Goal: Information Seeking & Learning: Learn about a topic

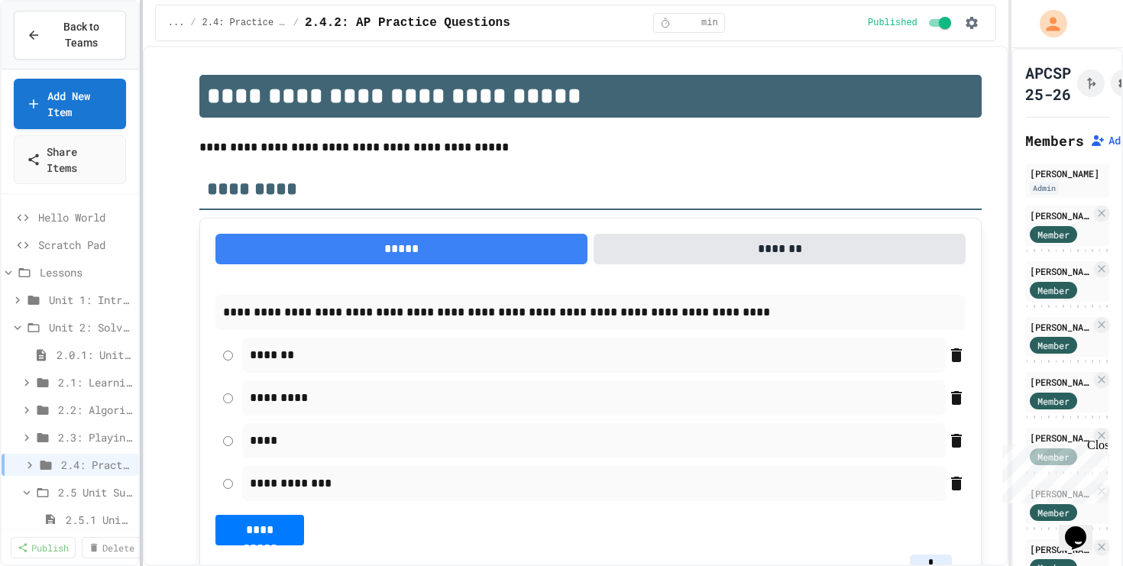
click at [269, 234] on div "**********" at bounding box center [561, 283] width 1123 height 566
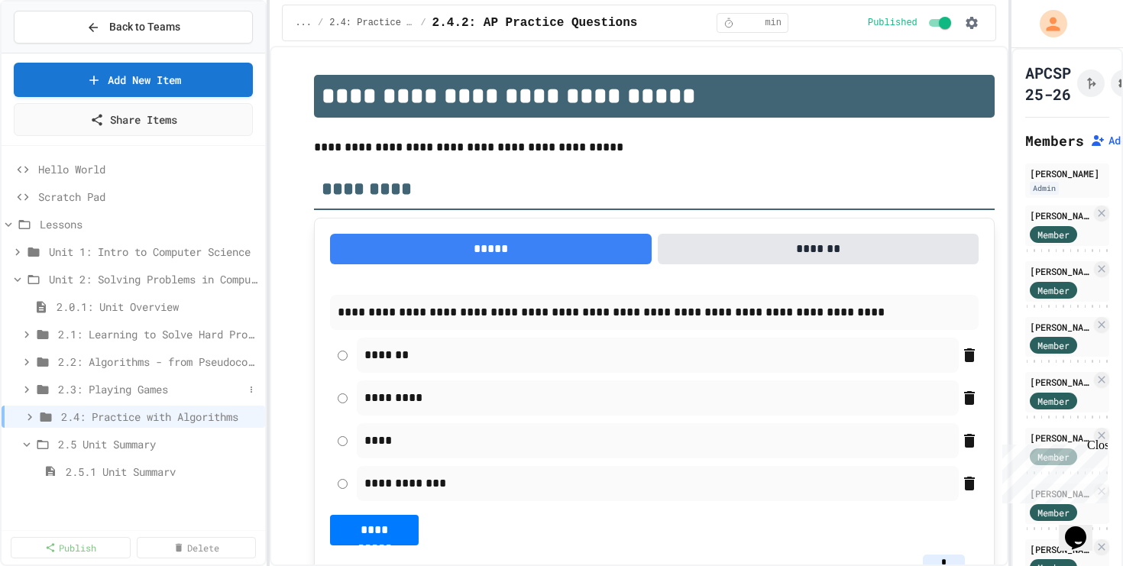
click at [166, 391] on span "2.3: Playing Games" at bounding box center [151, 389] width 186 height 16
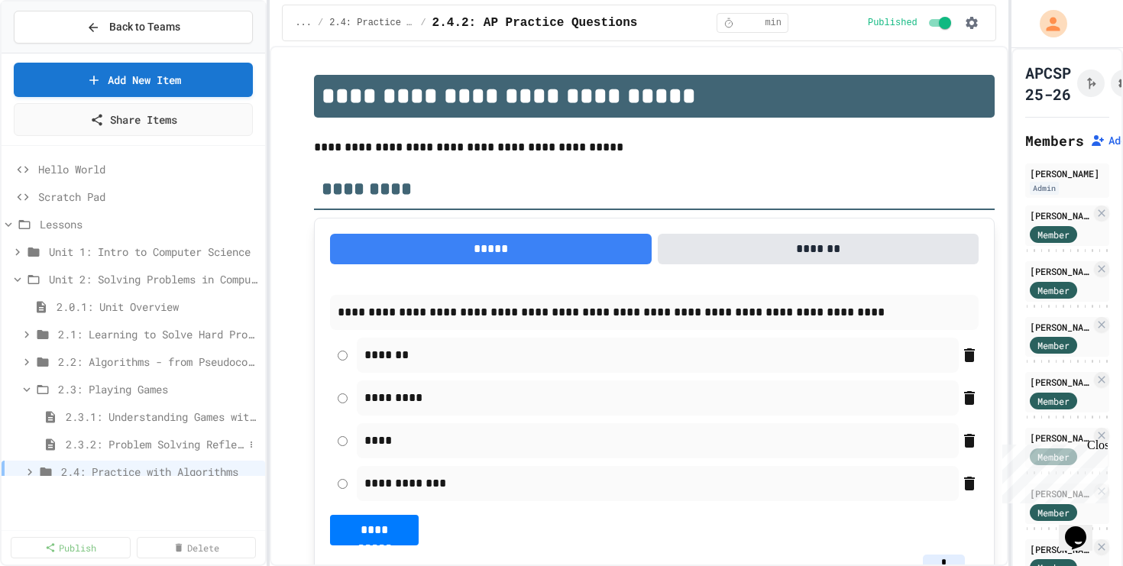
click at [151, 445] on span "2.3.2: Problem Solving Reflection" at bounding box center [155, 444] width 178 height 16
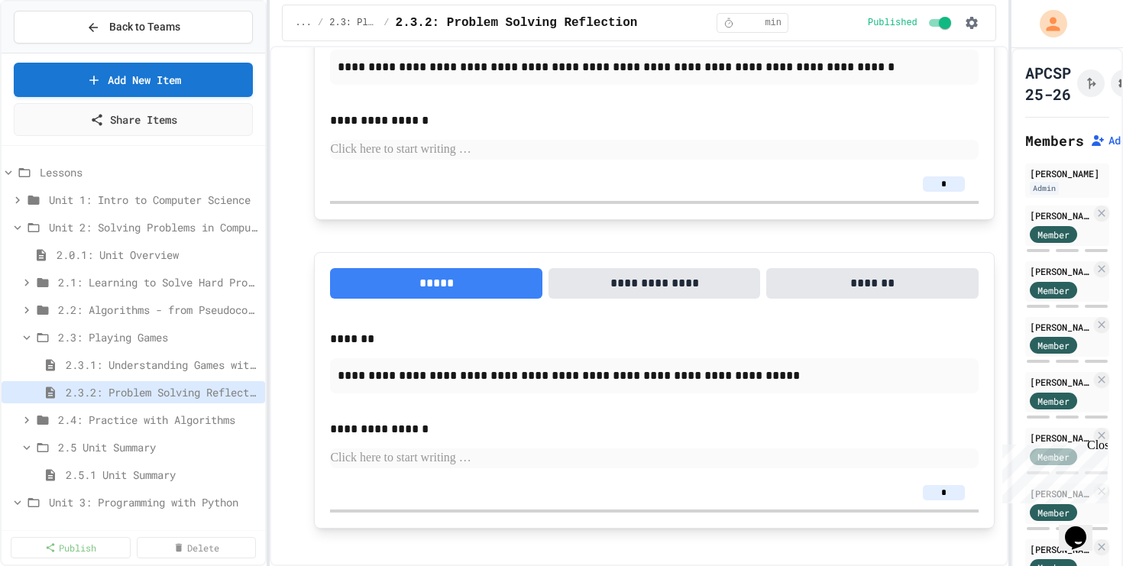
scroll to position [600, 0]
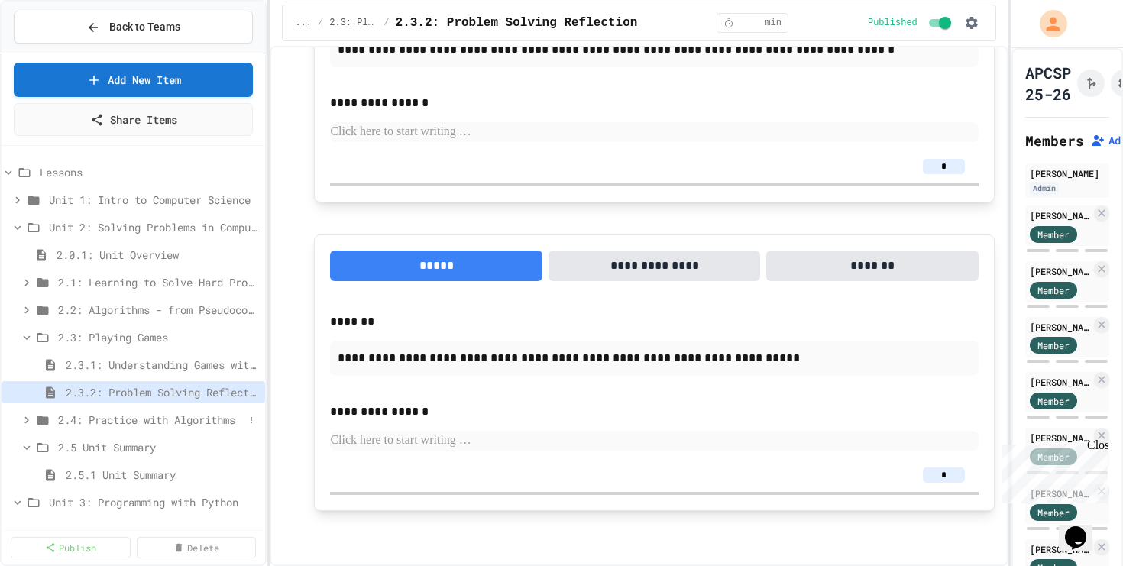
click at [128, 413] on span "2.4: Practice with Algorithms" at bounding box center [151, 420] width 186 height 16
click at [128, 451] on span "2.4.1: Algorithm Practice Exercises" at bounding box center [155, 447] width 178 height 16
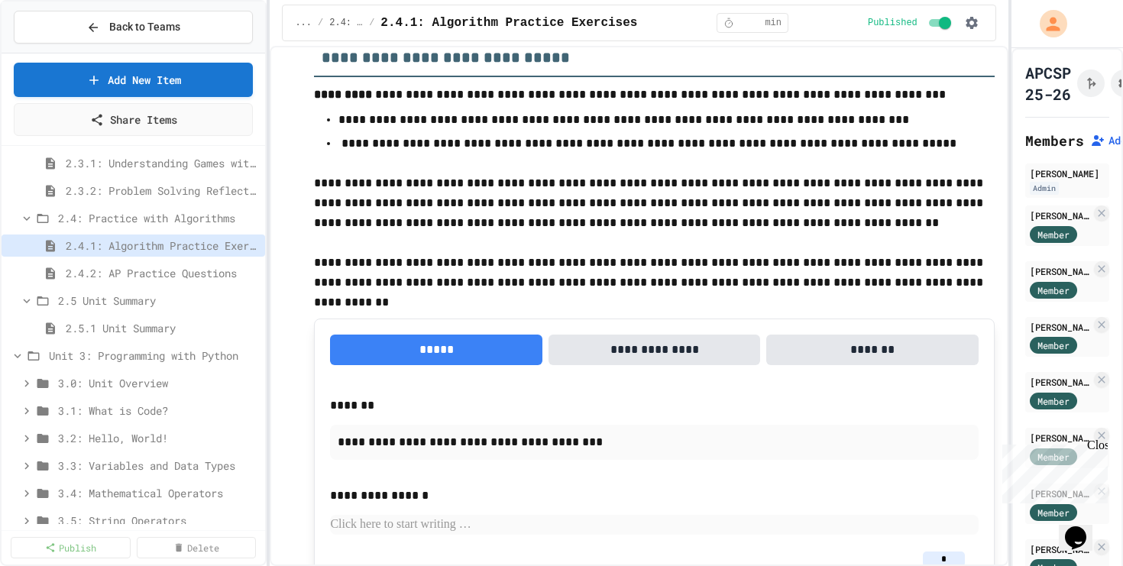
scroll to position [292, 0]
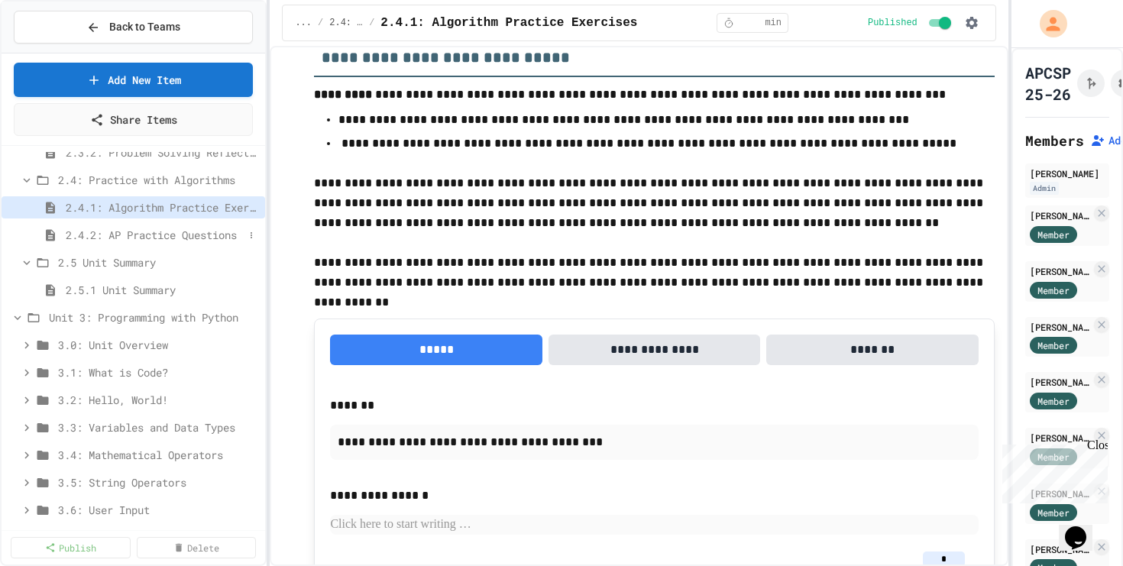
click at [150, 237] on span "2.4.2: AP Practice Questions" at bounding box center [155, 235] width 178 height 16
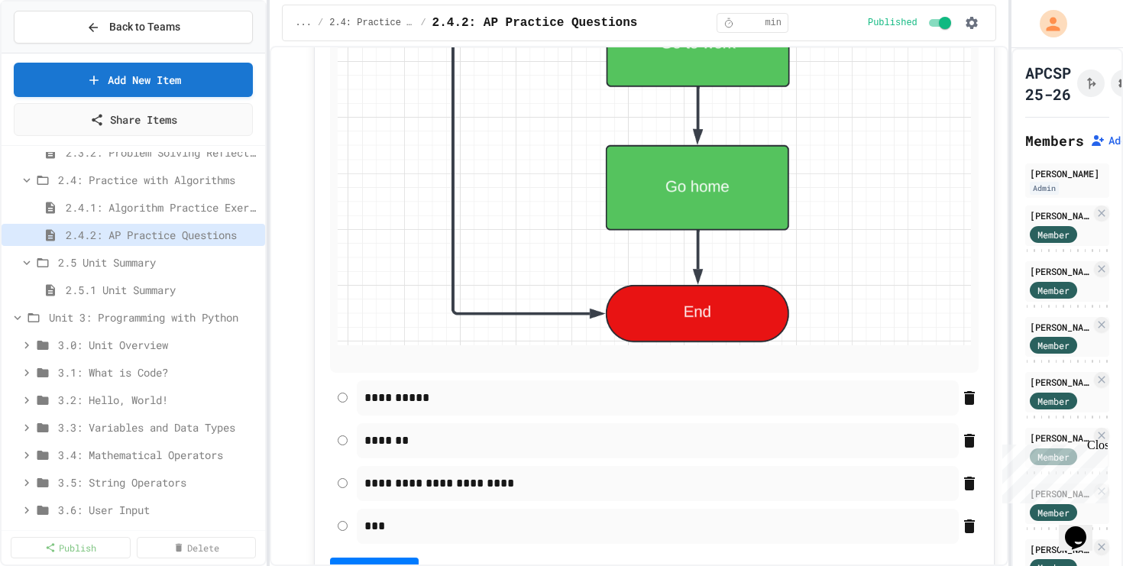
scroll to position [6109, 0]
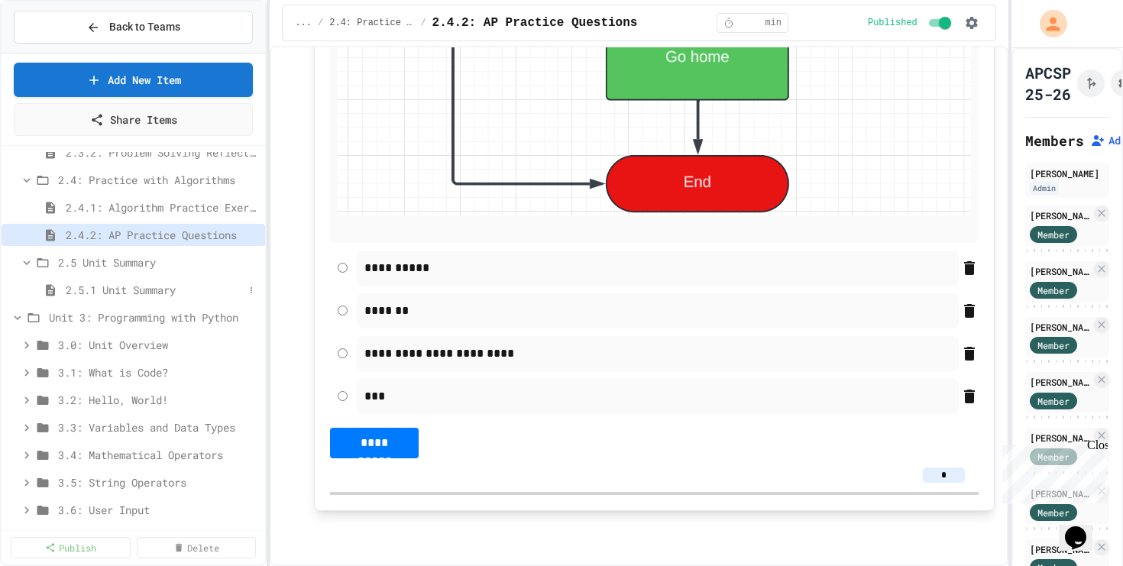
click at [149, 283] on span "2.5.1 Unit Summary" at bounding box center [155, 290] width 178 height 16
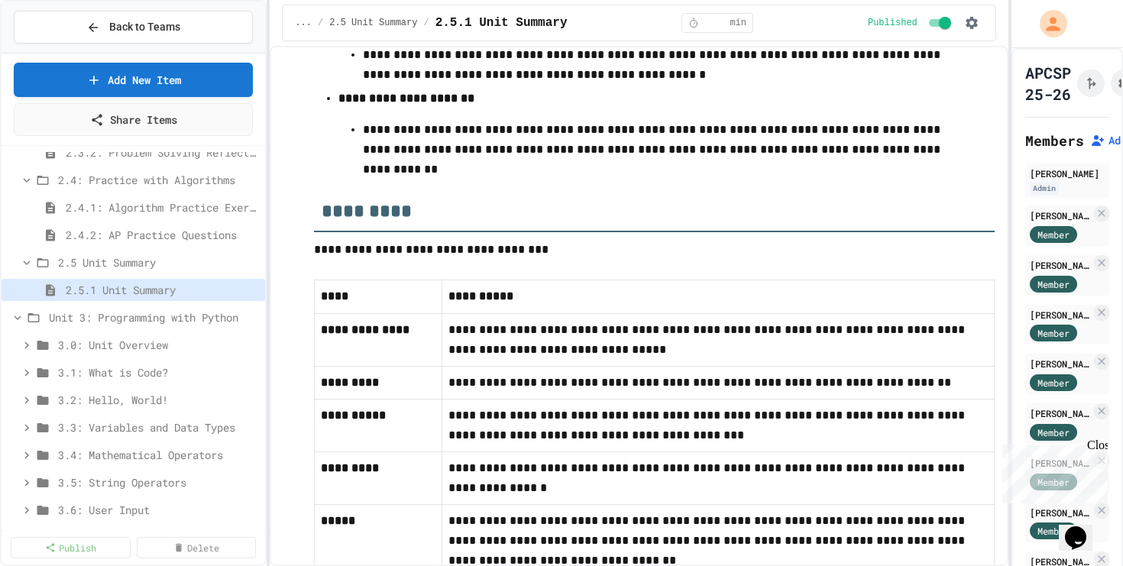
scroll to position [801, 0]
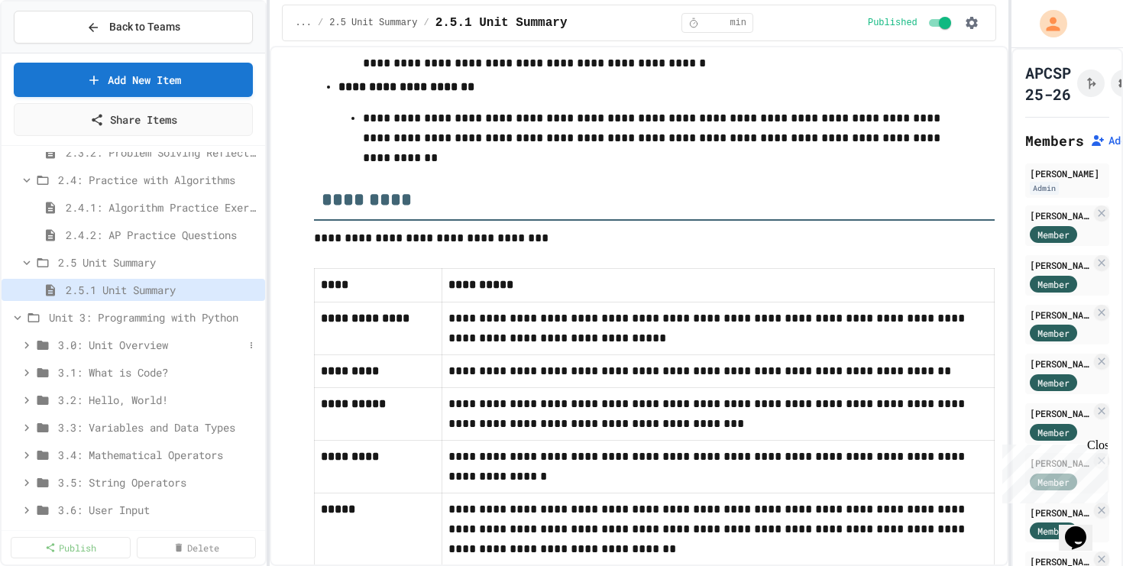
click at [138, 348] on span "3.0: Unit Overview" at bounding box center [151, 345] width 186 height 16
click at [141, 370] on span "3.0.1: Unit Overview" at bounding box center [148, 372] width 164 height 16
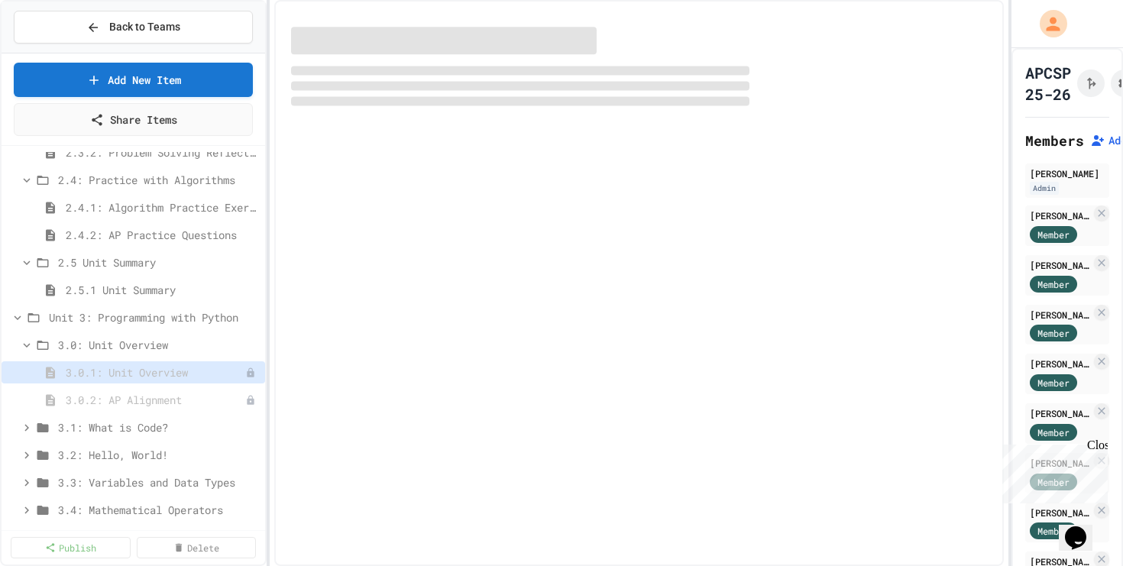
select select "***"
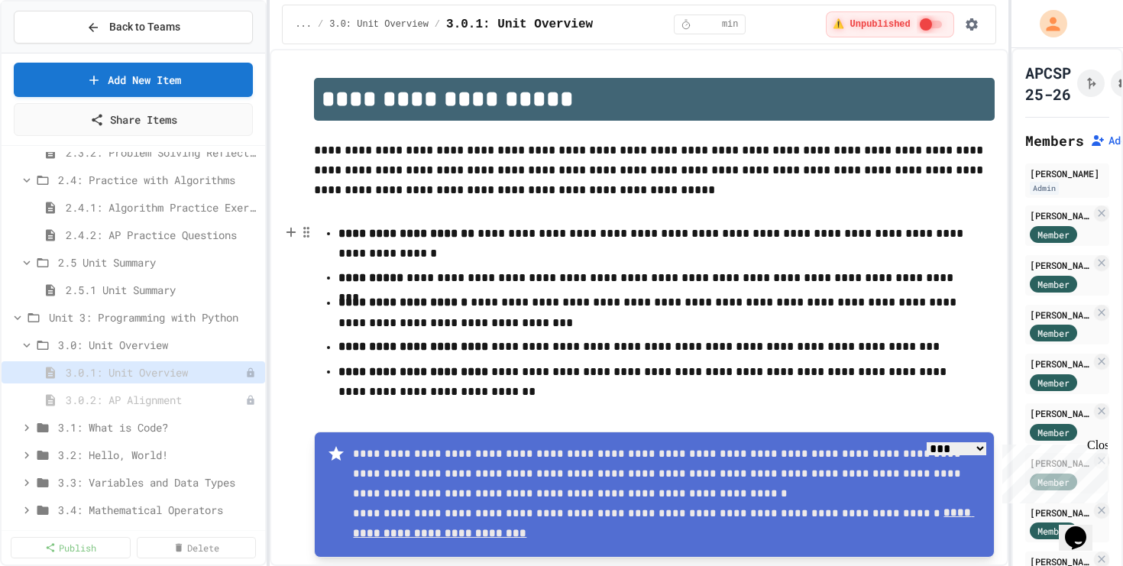
scroll to position [96, 0]
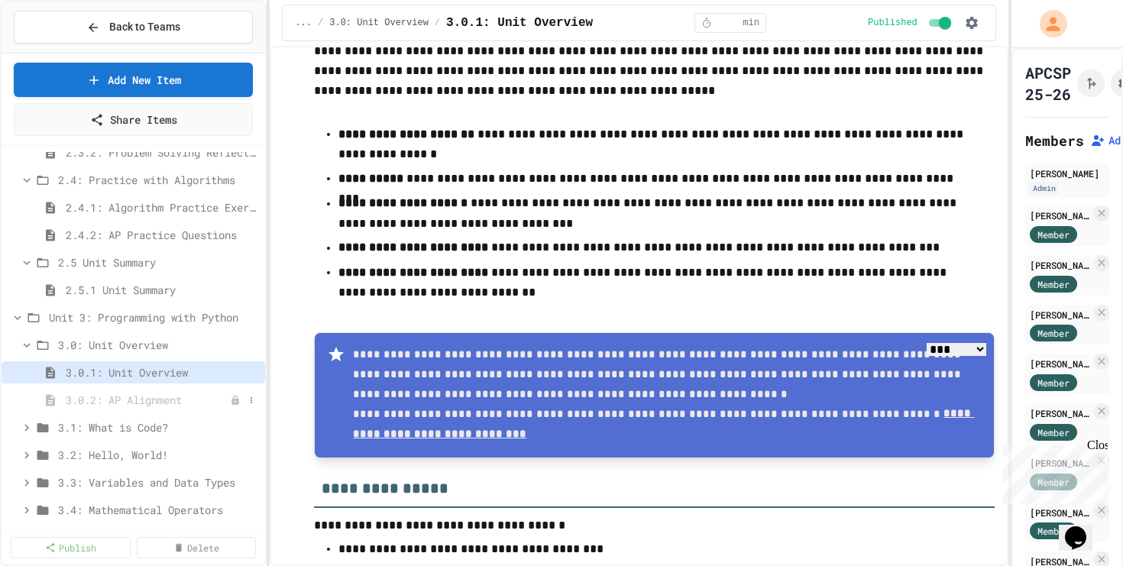
click at [107, 397] on span "3.0.2: AP Alignment" at bounding box center [148, 400] width 164 height 16
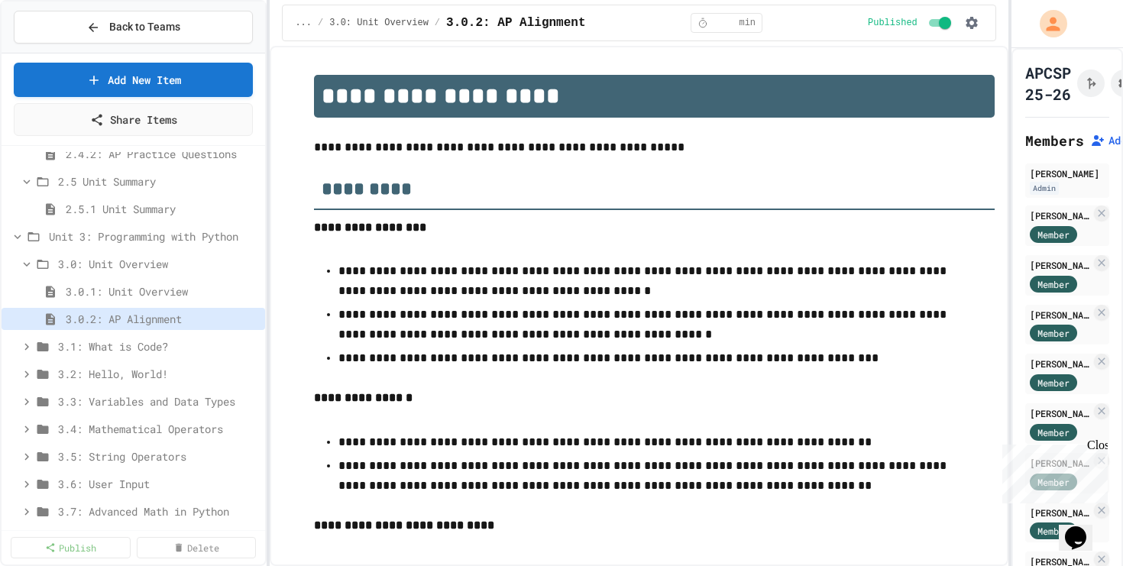
scroll to position [387, 0]
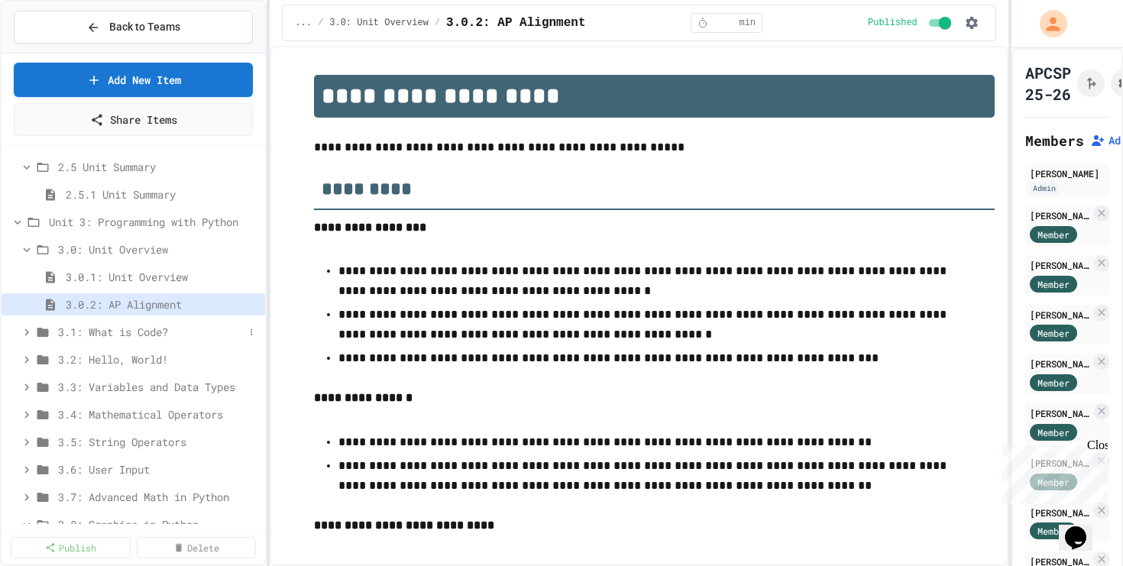
click at [152, 325] on span "3.1: What is Code?" at bounding box center [151, 332] width 186 height 16
click at [143, 364] on span "3.1.1: Why Learn to Program?" at bounding box center [148, 359] width 164 height 16
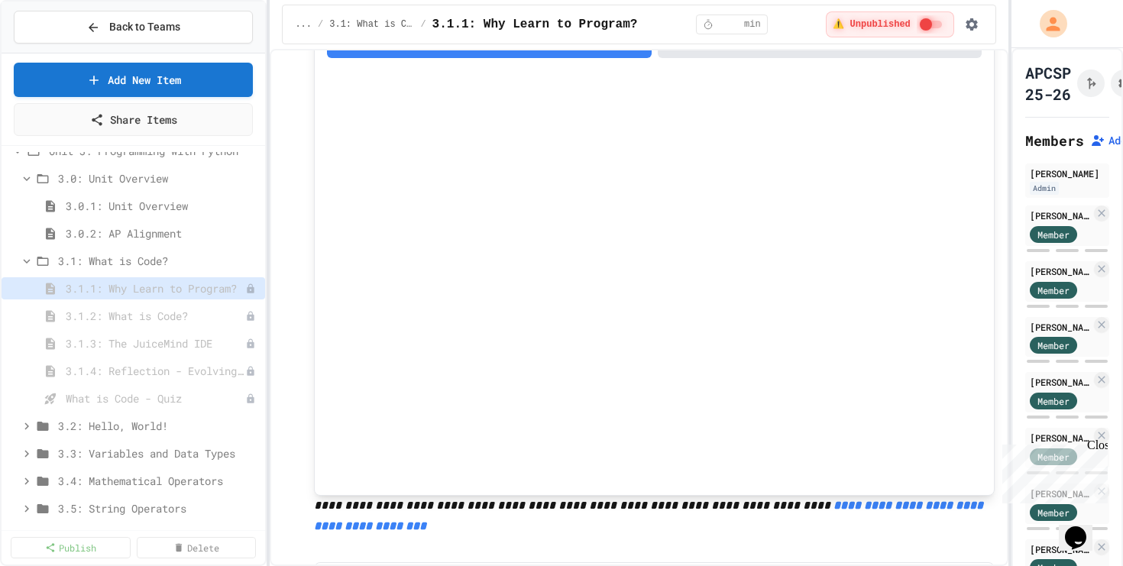
scroll to position [186, 0]
click at [135, 314] on span "3.1.2: What is Code?" at bounding box center [148, 316] width 164 height 16
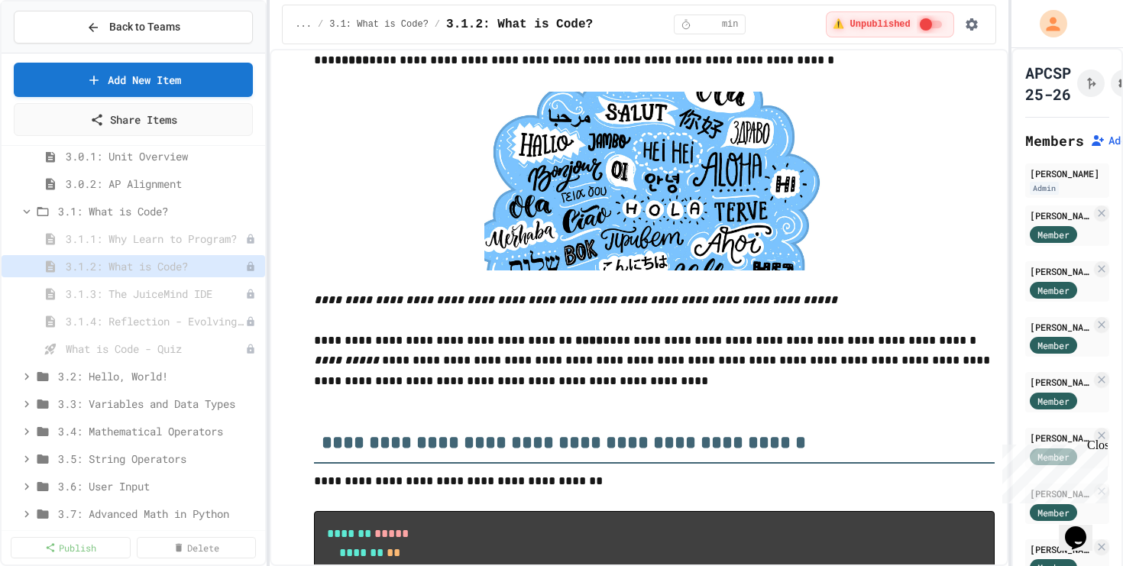
scroll to position [3634, 0]
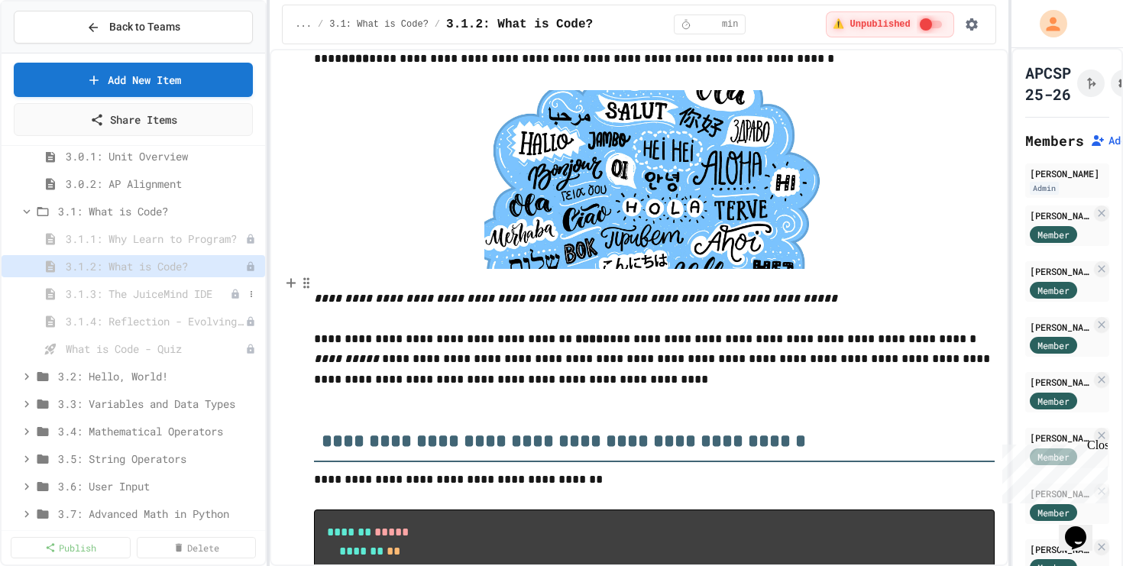
click at [154, 286] on span "3.1.3: The JuiceMind IDE" at bounding box center [148, 294] width 164 height 16
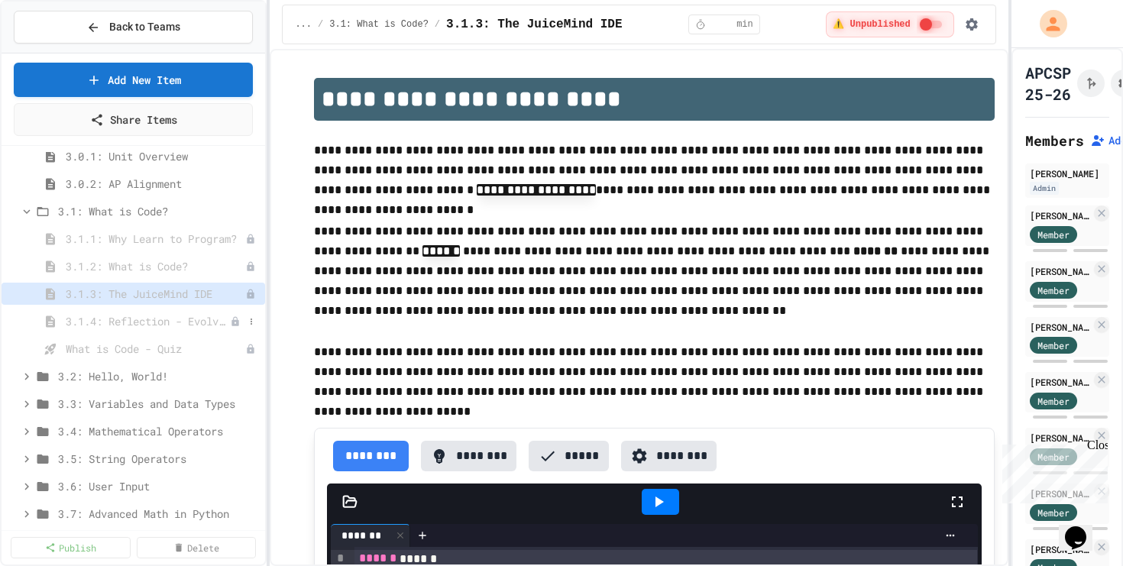
click at [154, 321] on span "3.1.4: Reflection - Evolving Technology" at bounding box center [148, 321] width 164 height 16
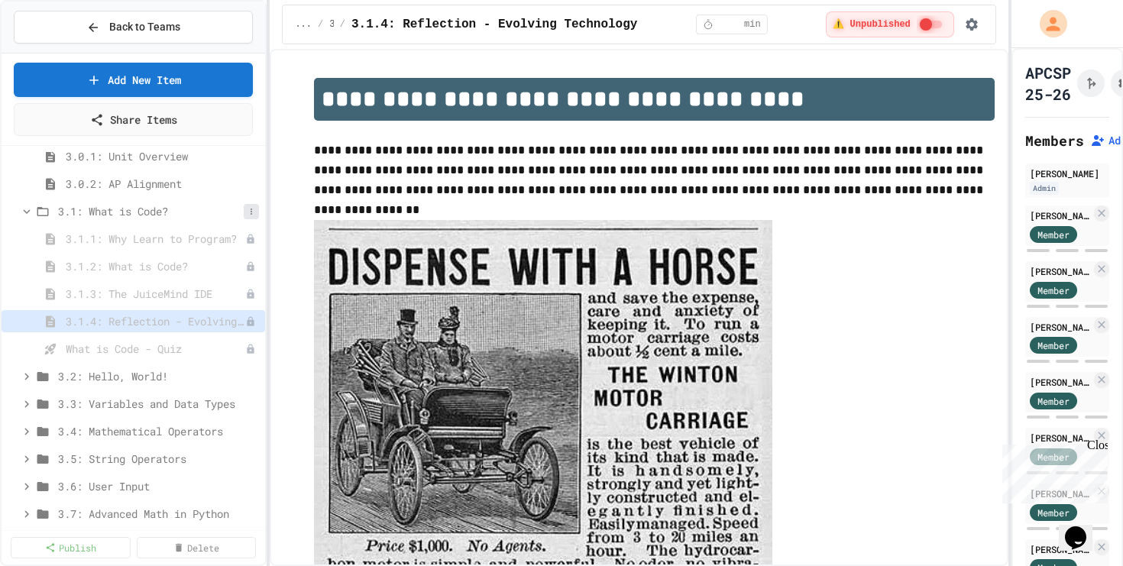
click at [252, 208] on icon at bounding box center [251, 211] width 9 height 9
click at [219, 294] on button "Publish All (5)" at bounding box center [213, 295] width 102 height 28
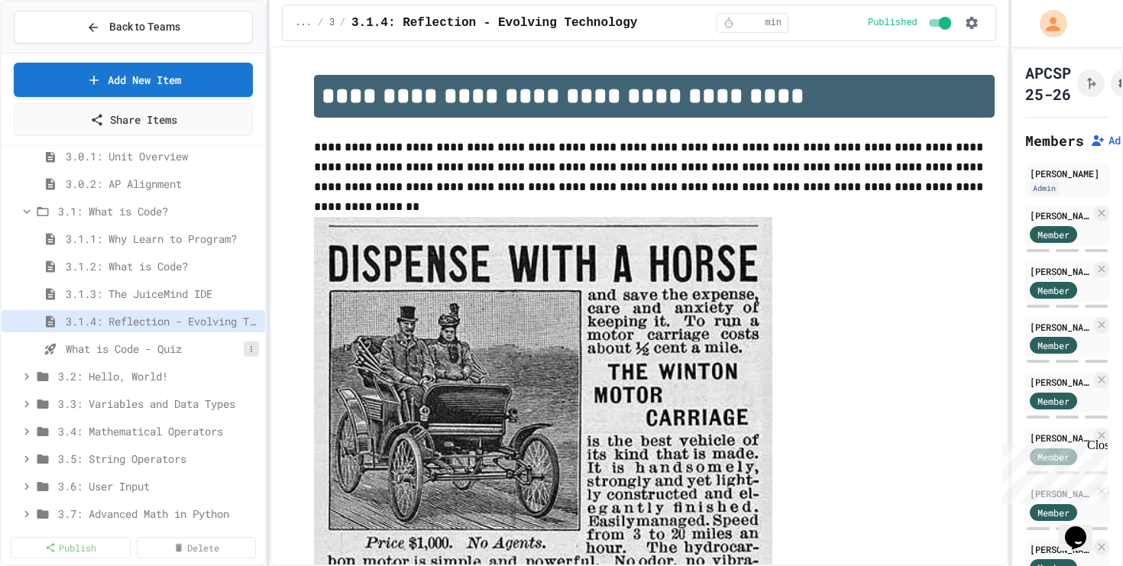
click at [254, 356] on button at bounding box center [251, 349] width 15 height 15
click at [217, 404] on button "Unpublish" at bounding box center [210, 405] width 96 height 28
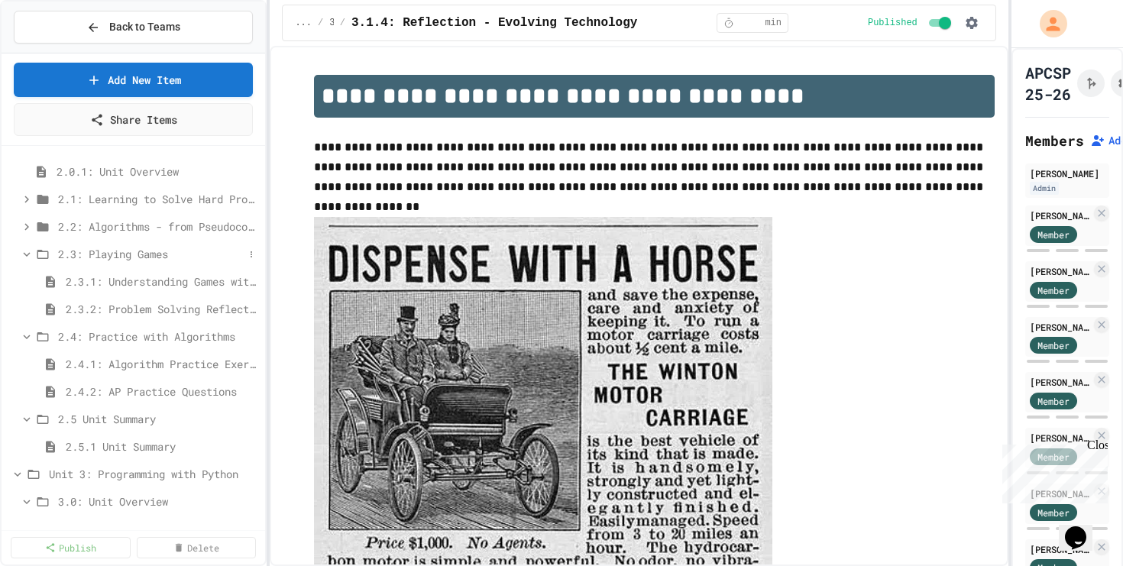
scroll to position [138, 0]
click at [154, 277] on span "2.3.1: Understanding Games with Flowcharts" at bounding box center [155, 278] width 178 height 16
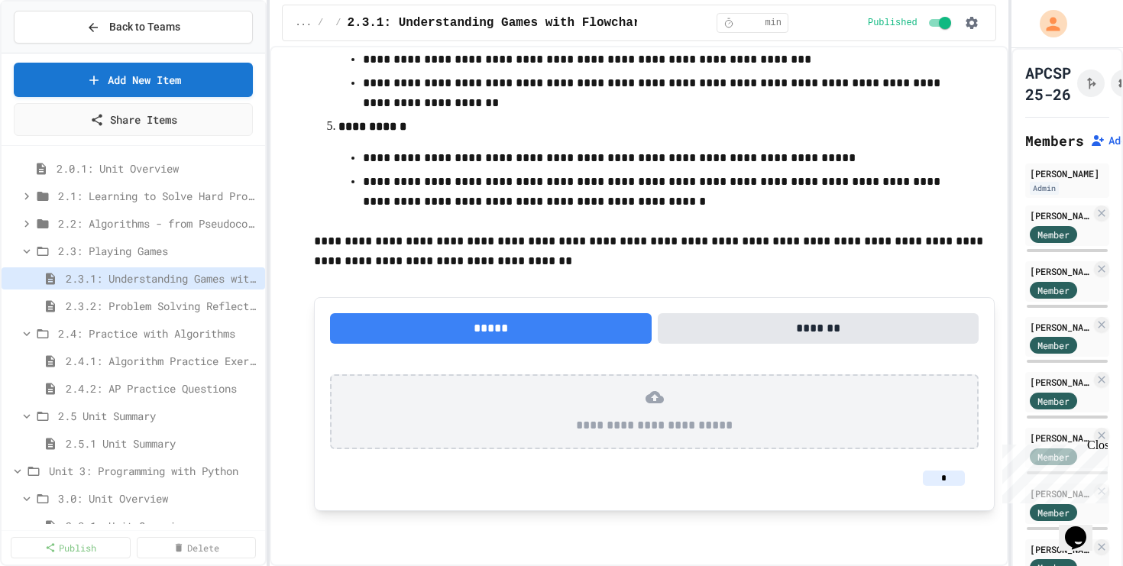
scroll to position [679, 0]
click at [164, 310] on span "2.3.2: Problem Solving Reflection" at bounding box center [155, 306] width 178 height 16
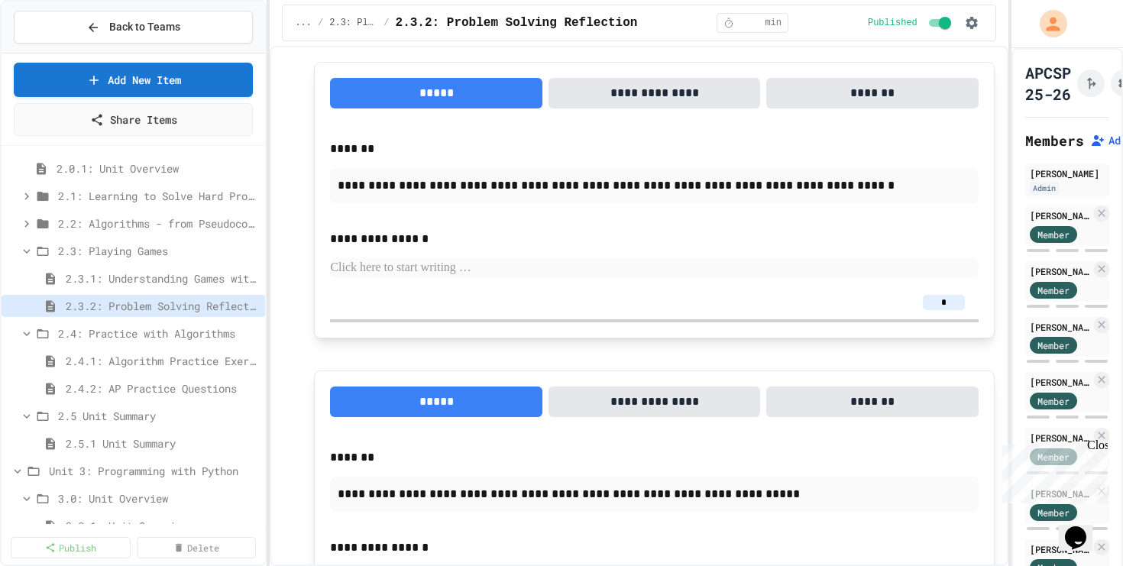
scroll to position [600, 0]
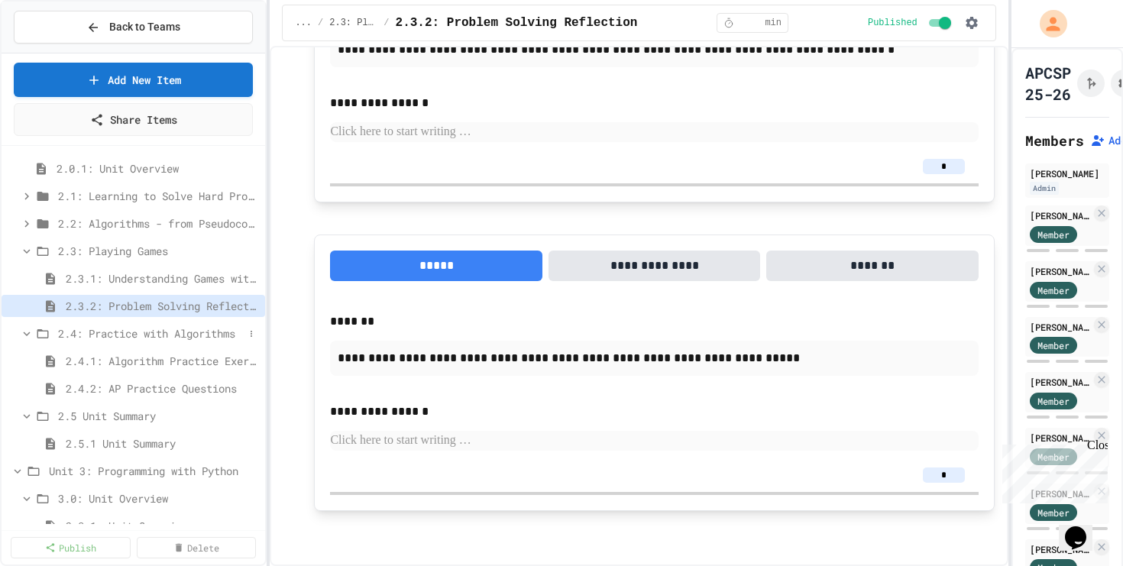
click at [157, 332] on span "2.4: Practice with Algorithms" at bounding box center [151, 333] width 186 height 16
click at [157, 332] on span "2.4: Practice with Algorithms" at bounding box center [158, 333] width 201 height 16
click at [157, 367] on span "2.4.1: Algorithm Practice Exercises" at bounding box center [155, 361] width 178 height 16
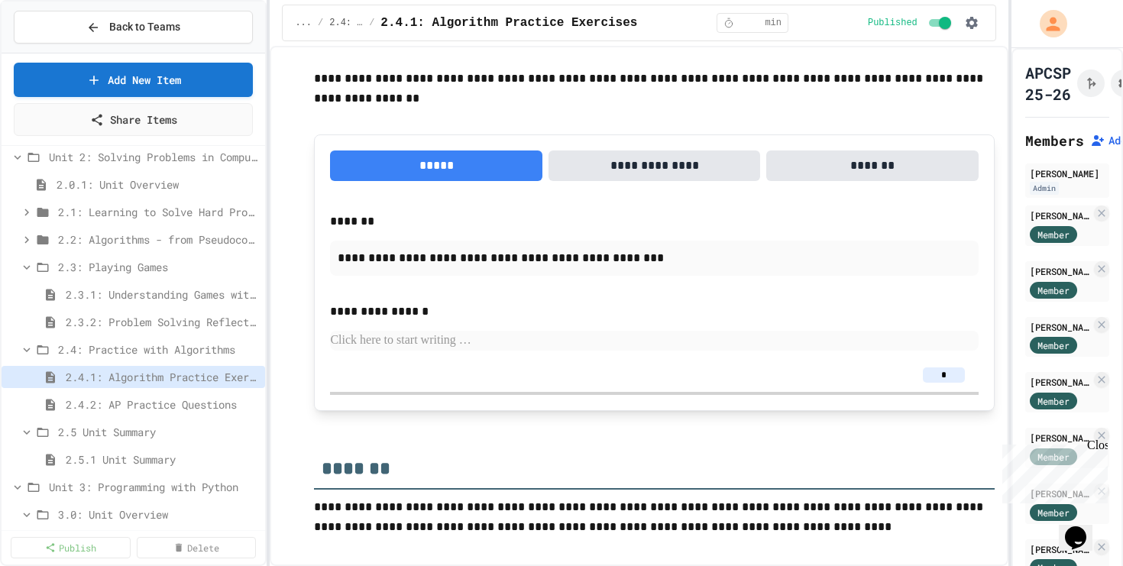
scroll to position [114, 0]
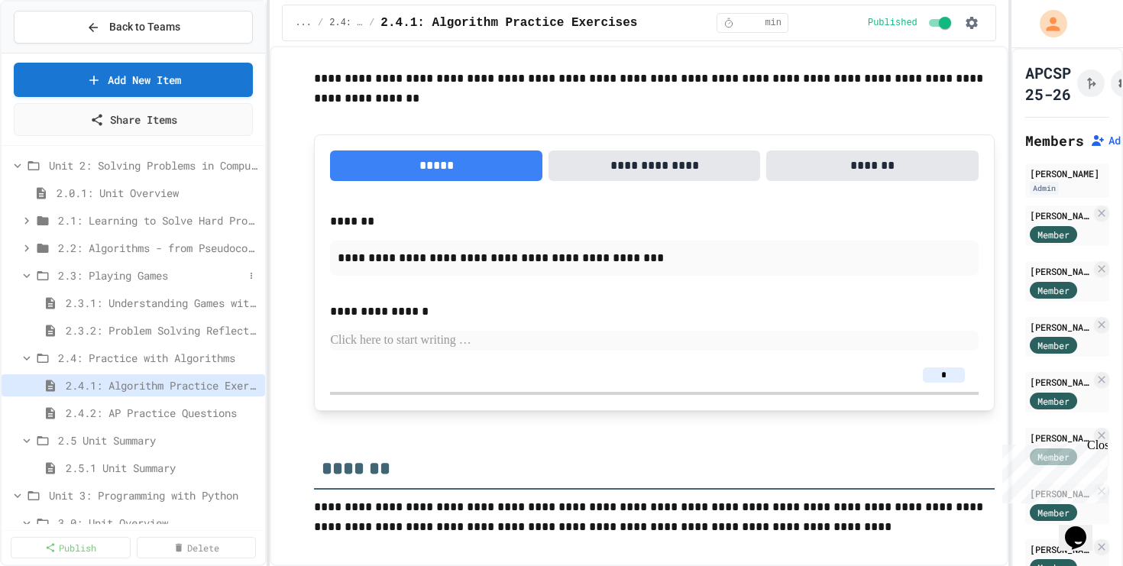
click at [22, 270] on icon at bounding box center [27, 276] width 14 height 14
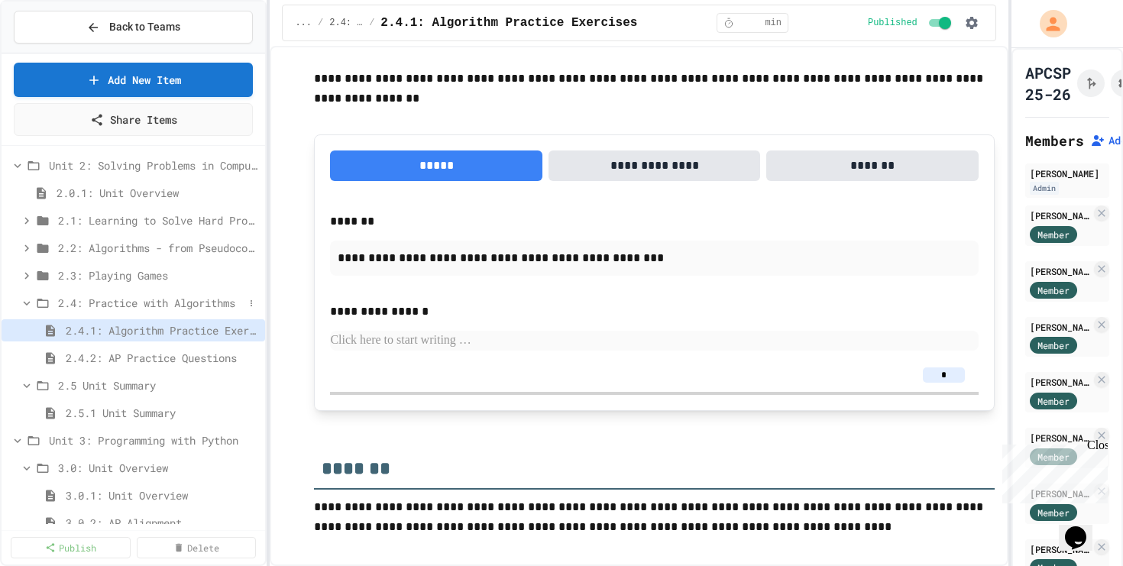
click at [24, 312] on div "2.4: Practice with Algorithms" at bounding box center [134, 303] width 264 height 22
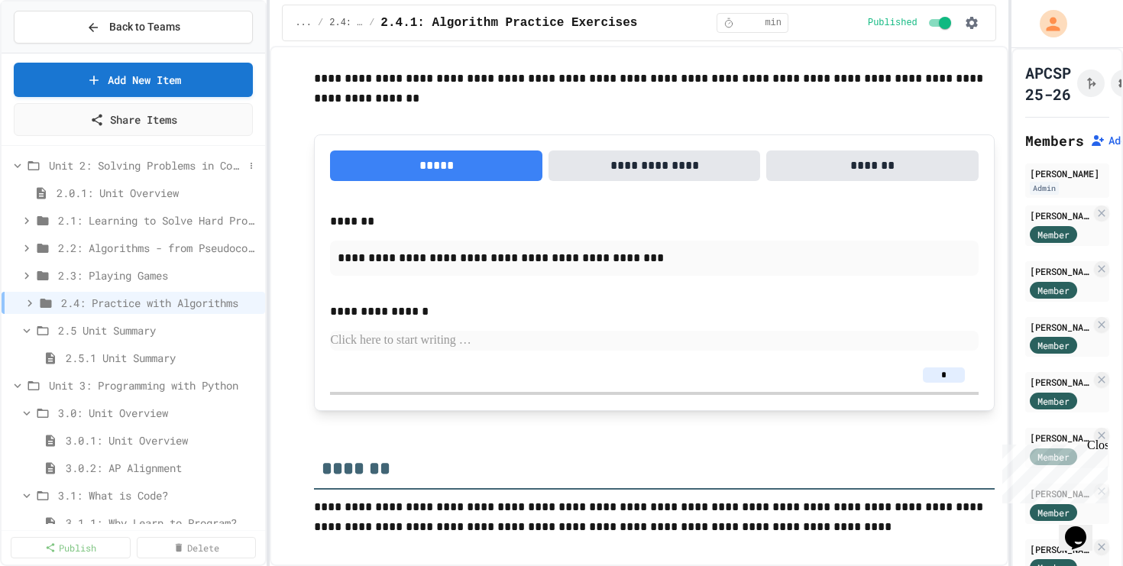
click at [12, 159] on icon at bounding box center [18, 166] width 14 height 14
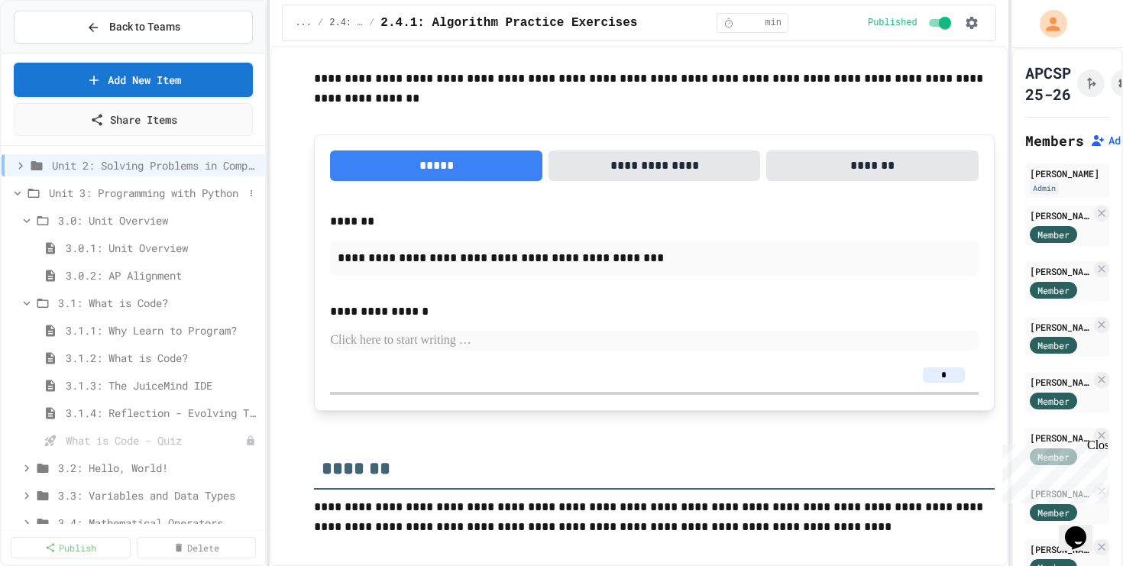
click at [18, 194] on icon at bounding box center [18, 193] width 14 height 14
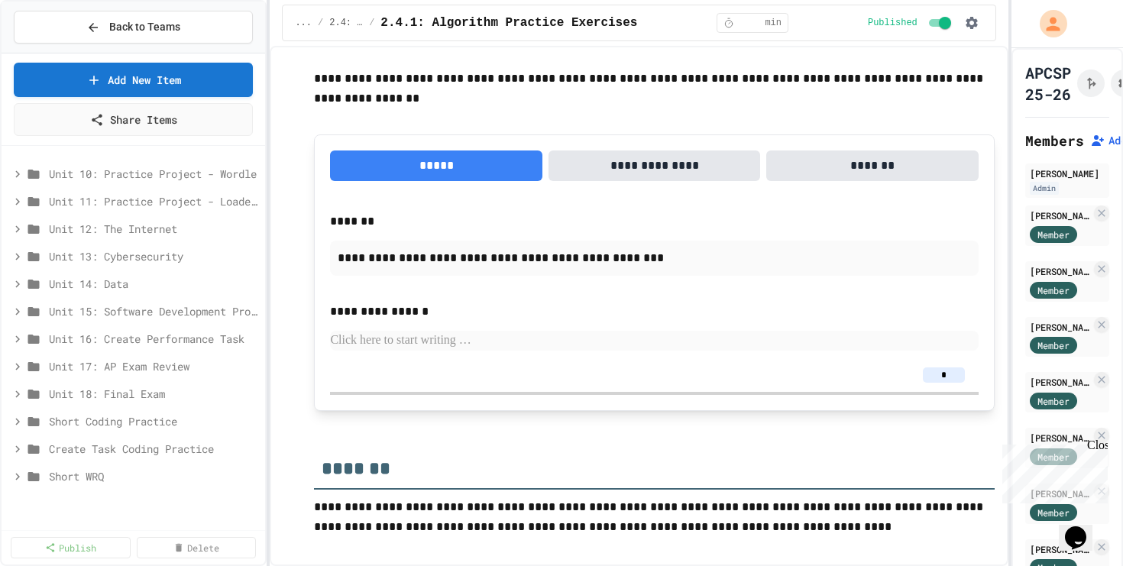
scroll to position [0, 0]
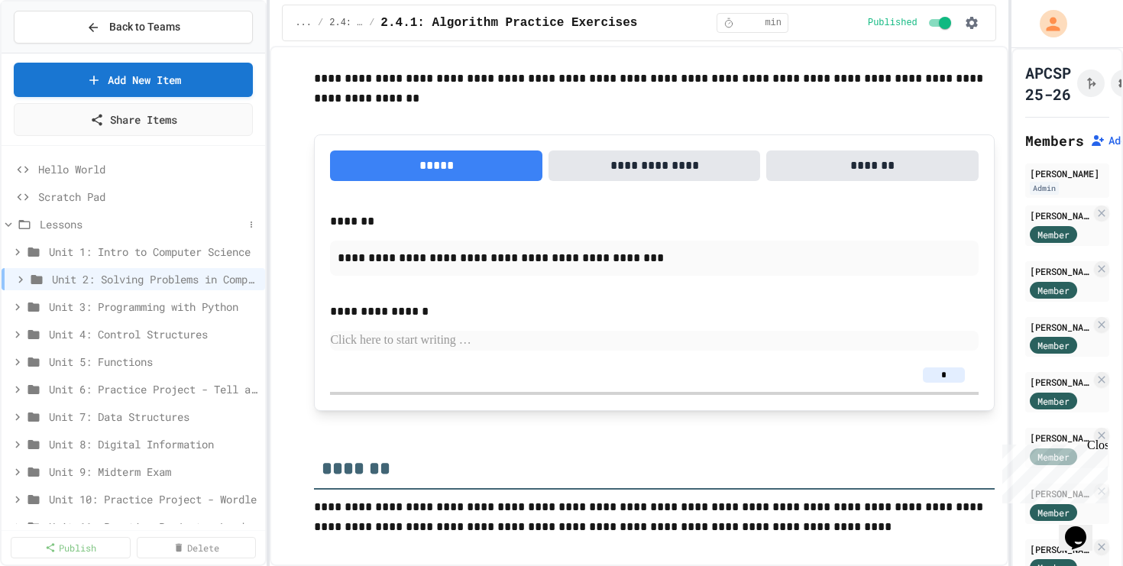
click at [11, 225] on icon at bounding box center [9, 225] width 14 height 14
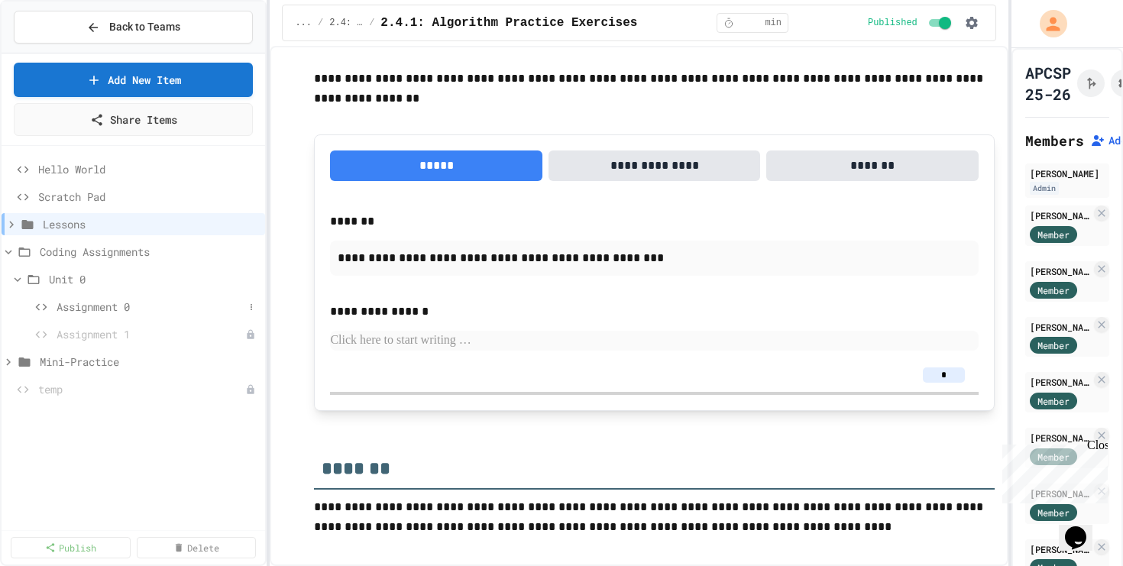
click at [86, 303] on span "Assignment 0" at bounding box center [150, 307] width 187 height 16
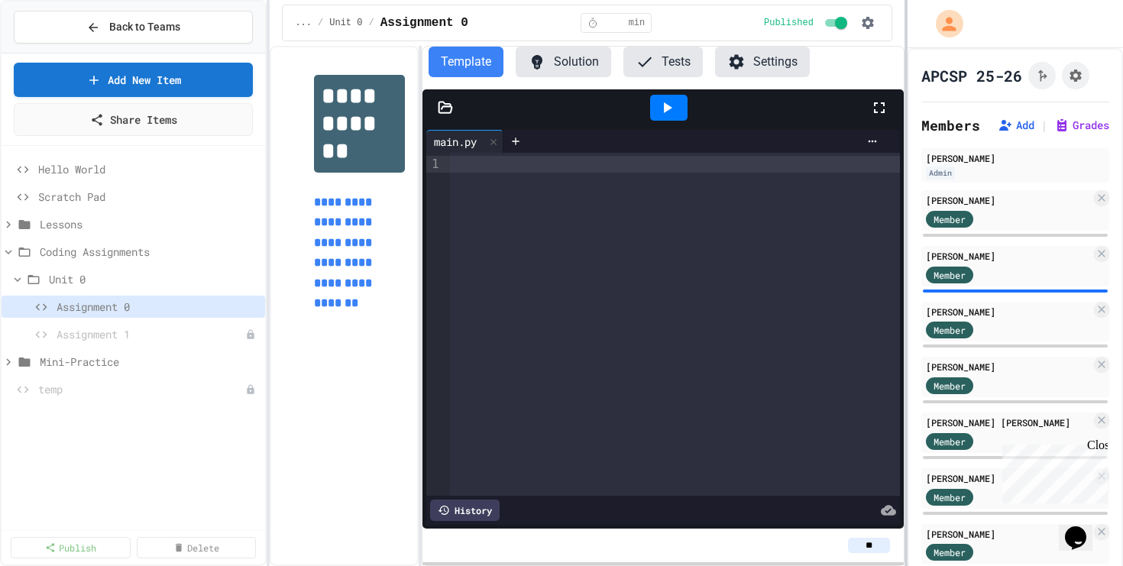
click at [906, 254] on div at bounding box center [906, 283] width 3 height 566
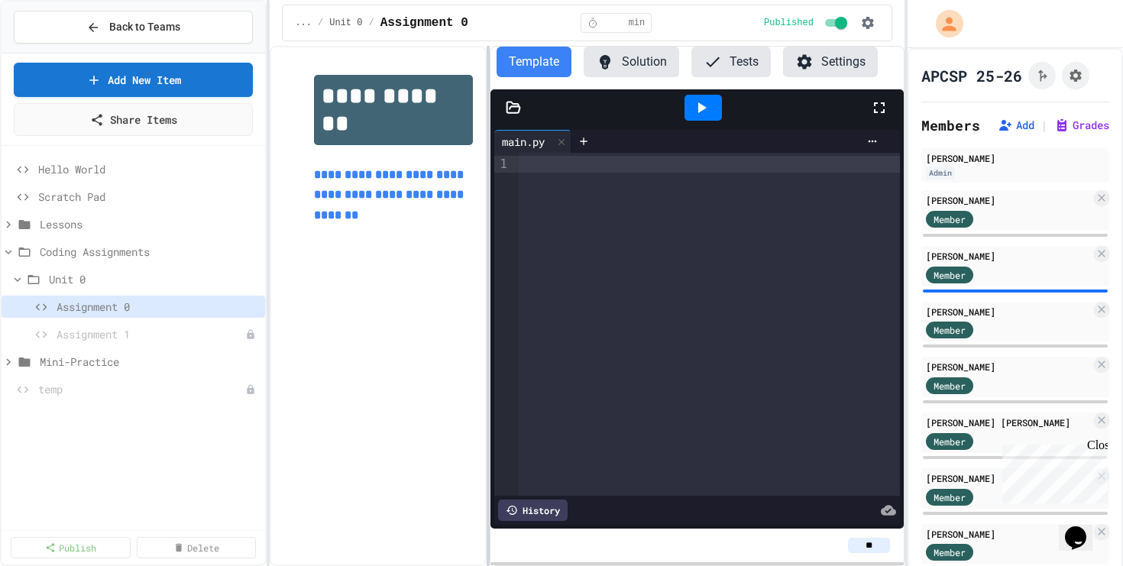
click at [489, 219] on div at bounding box center [488, 306] width 3 height 520
click at [118, 333] on span "Assignment 1" at bounding box center [143, 334] width 173 height 16
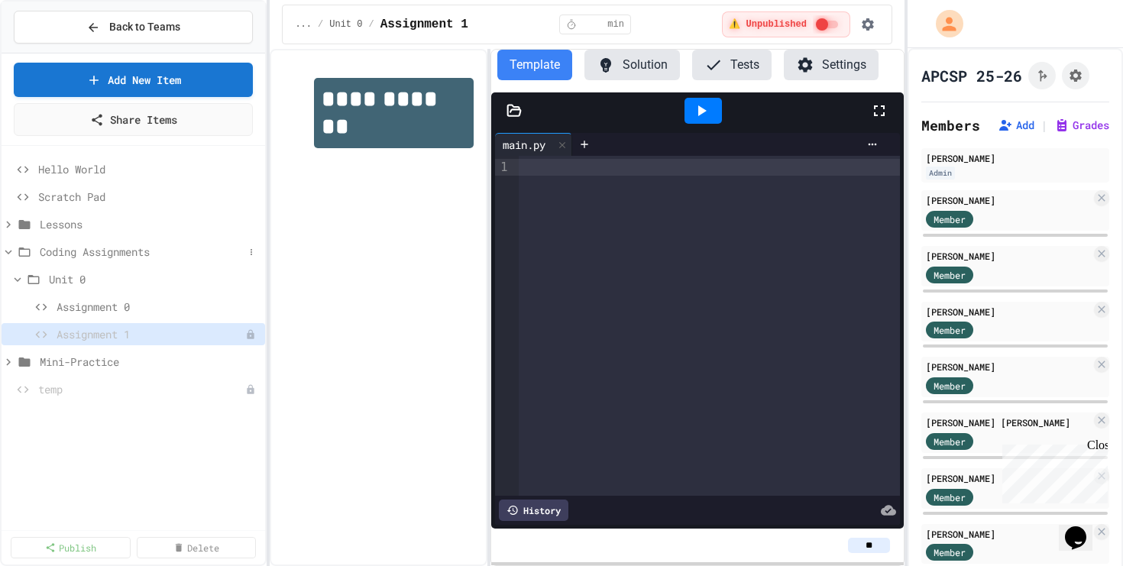
click at [3, 251] on icon at bounding box center [9, 252] width 14 height 14
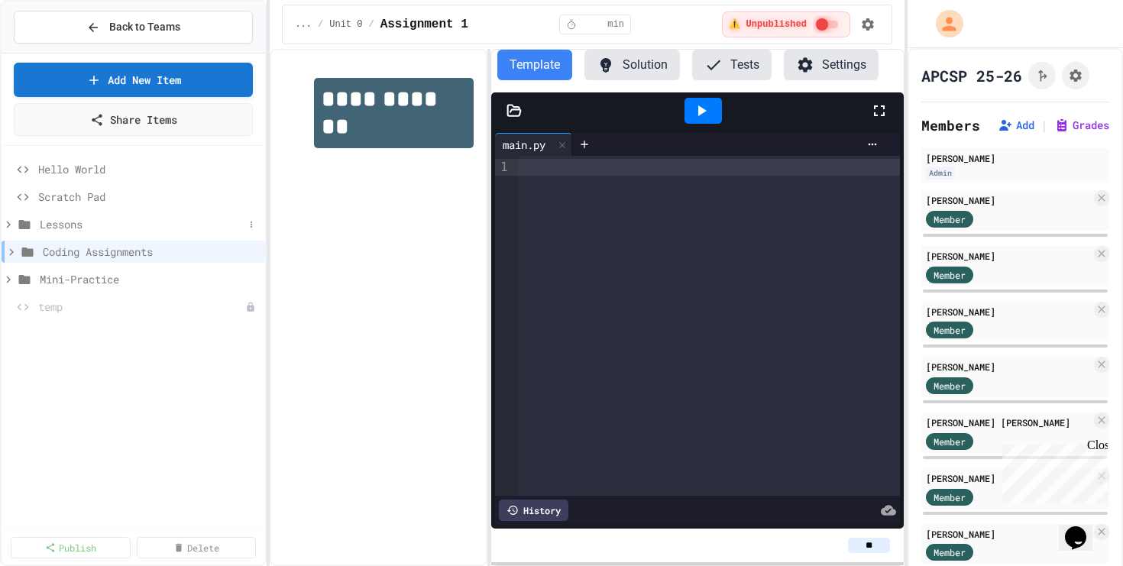
click at [7, 222] on icon at bounding box center [8, 224] width 5 height 7
